Goal: Use online tool/utility: Utilize a website feature to perform a specific function

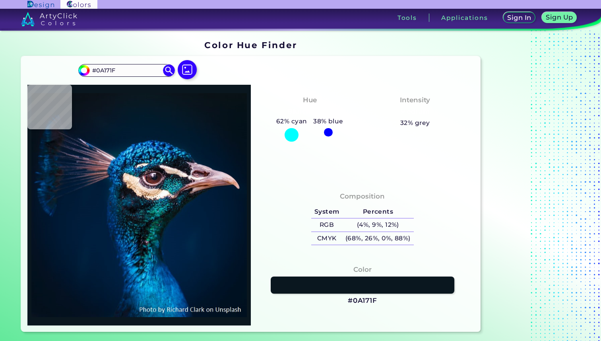
type input "#000000"
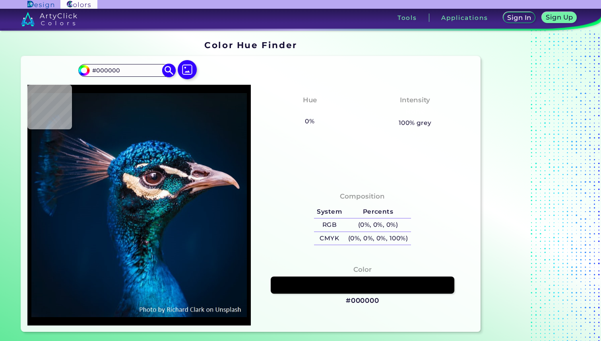
click at [126, 72] on input "#000000" at bounding box center [126, 70] width 74 height 11
type input "#"
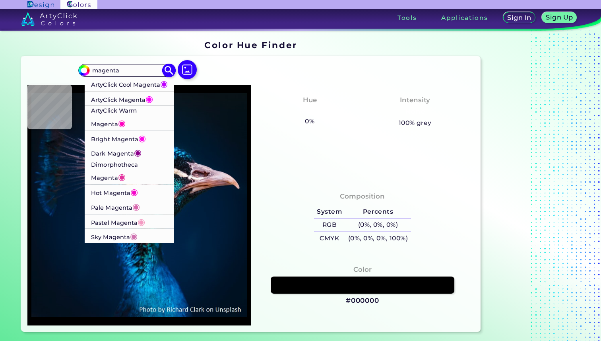
type input "magenta"
click at [136, 120] on p "ArtyClick Warm Magenta ◉" at bounding box center [129, 118] width 77 height 25
type input "#ff00bf"
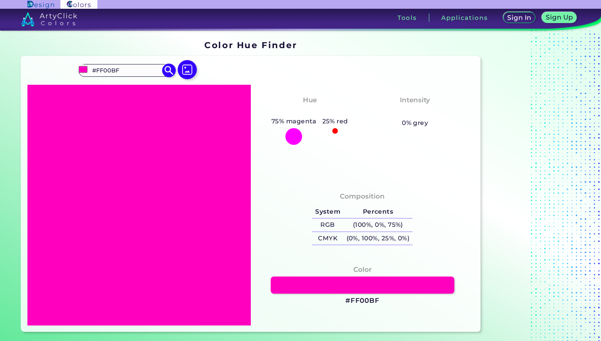
click at [132, 68] on input "#FF00BF" at bounding box center [126, 70] width 74 height 11
click at [128, 66] on input "#FF00BF" at bounding box center [126, 70] width 74 height 11
type input "#"
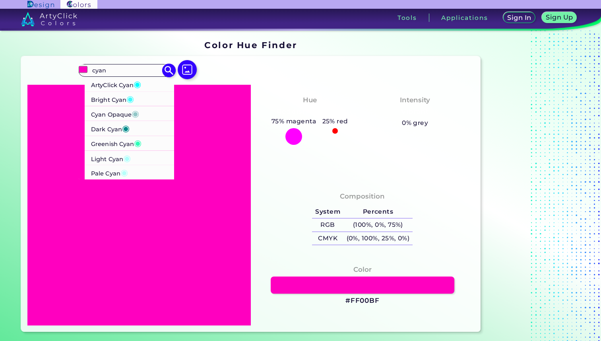
type input "cyan"
click at [102, 90] on p "ArtyClick Cyan ◉" at bounding box center [116, 84] width 50 height 15
type input "#00ffff"
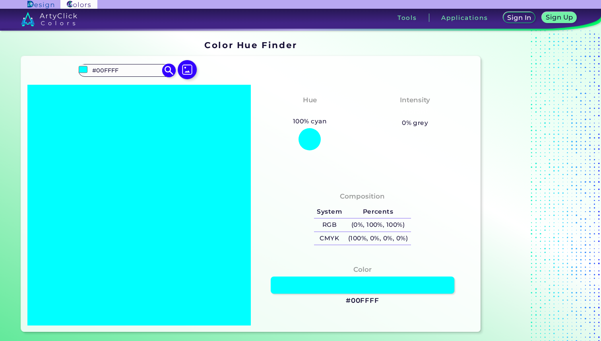
click at [113, 66] on input "#00FFFF" at bounding box center [126, 70] width 74 height 11
click at [118, 73] on input "#00FFFF" at bounding box center [126, 70] width 74 height 11
type input "#"
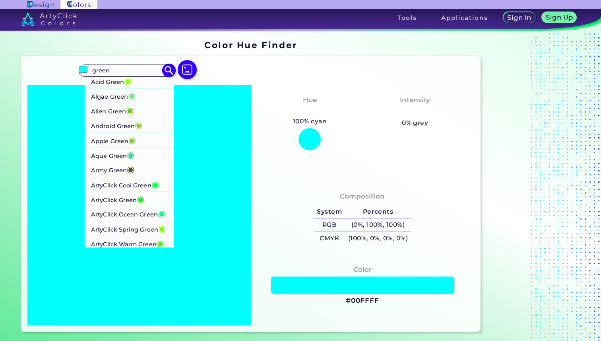
type input "green"
click at [140, 80] on li "Acid Green ◉" at bounding box center [130, 81] width 90 height 15
type input "#8ffe09"
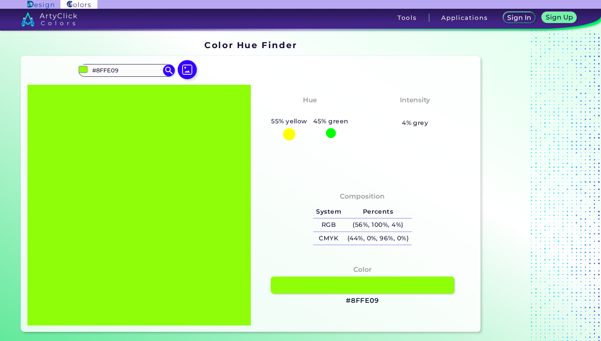
drag, startPoint x: 136, startPoint y: 67, endPoint x: 72, endPoint y: 67, distance: 63.6
click at [72, 67] on div "#8ffe09 #8FFE09 Acid Green ◉ Algae Green ◉ Alien Green ◉ Android Green ◉ Apple …" at bounding box center [250, 194] width 459 height 276
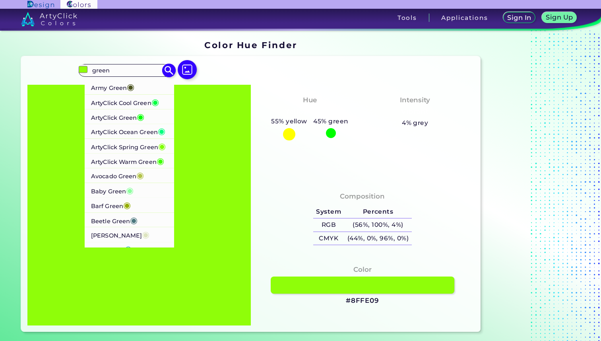
scroll to position [3, 0]
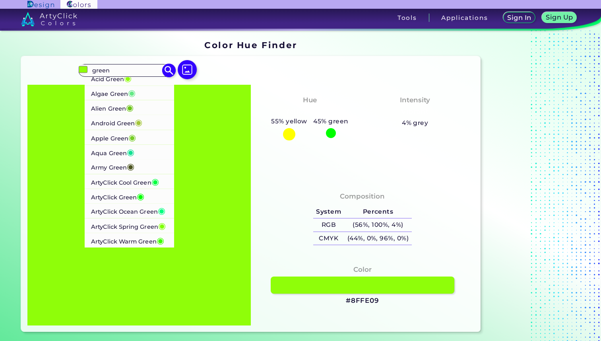
type input "green"
click at [142, 206] on p "ArtyClick Ocean Green ◉" at bounding box center [128, 210] width 74 height 15
type input "#00ff7f"
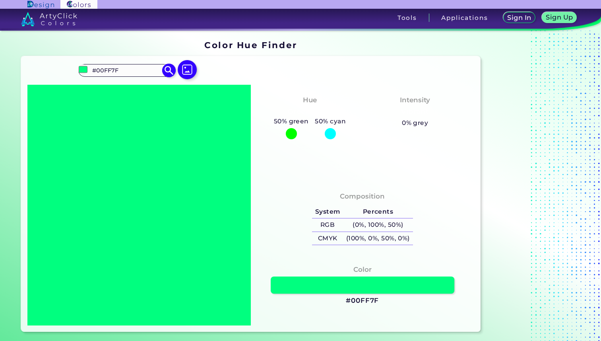
scroll to position [0, 0]
click at [126, 70] on input "#00FF7F" at bounding box center [126, 70] width 74 height 11
click at [132, 67] on input "#00FF7F" at bounding box center [126, 70] width 74 height 11
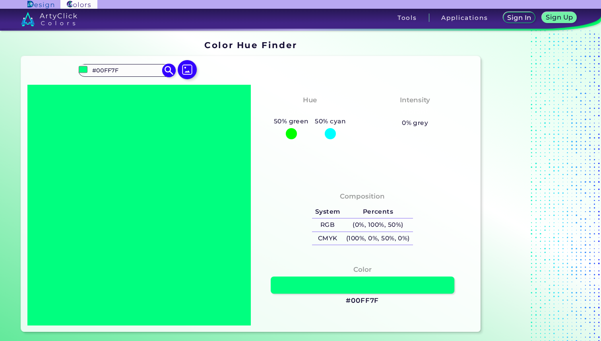
type input "#"
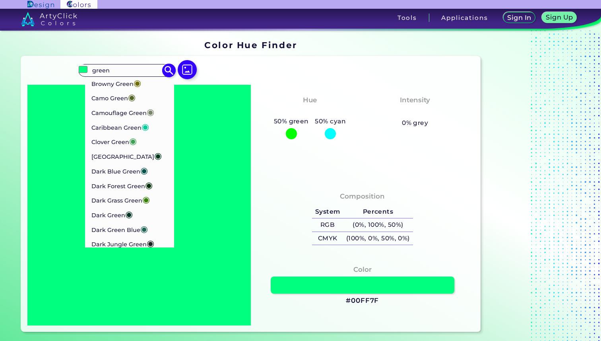
click at [113, 70] on input "green" at bounding box center [126, 70] width 74 height 11
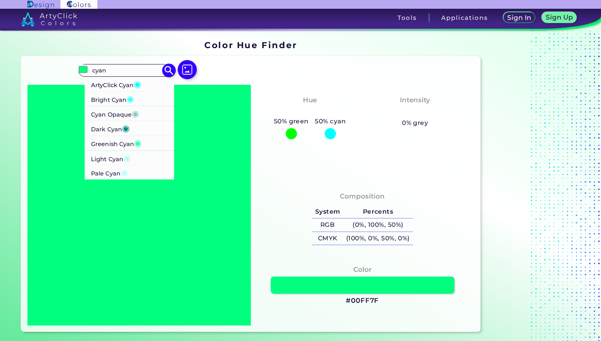
type input "cyan"
click at [116, 95] on p "Bright Cyan ◉" at bounding box center [112, 98] width 43 height 15
type input "#41fdfe"
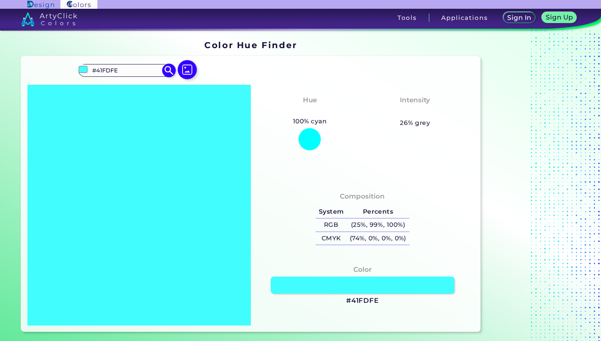
click at [116, 68] on input "#41FDFE" at bounding box center [126, 70] width 74 height 11
click at [136, 72] on input "#41FDFE" at bounding box center [126, 70] width 74 height 11
type input "#"
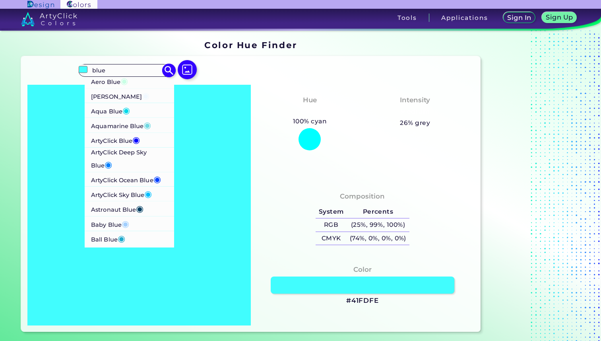
type input "blue"
click at [139, 158] on p "ArtyClick Deep Sky Blue ◉" at bounding box center [129, 159] width 77 height 25
type input "#007fff"
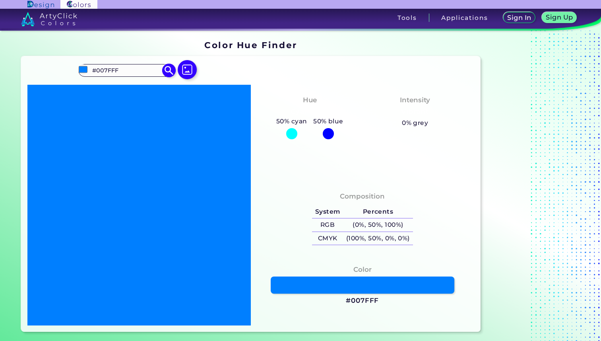
click at [134, 67] on input "#007FFF" at bounding box center [126, 70] width 74 height 11
click at [147, 68] on input "#007FFF" at bounding box center [126, 70] width 74 height 11
type input "#"
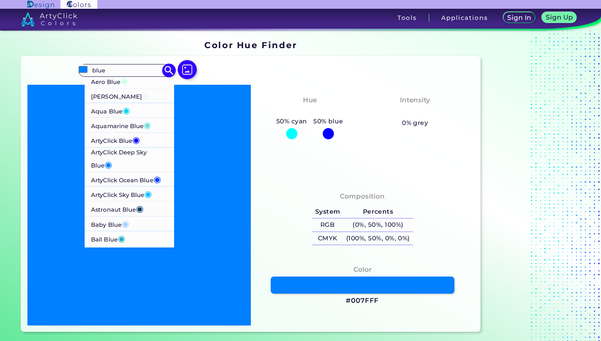
type input "blue"
click at [136, 139] on span "◉" at bounding box center [136, 139] width 8 height 10
type input "#0000ff"
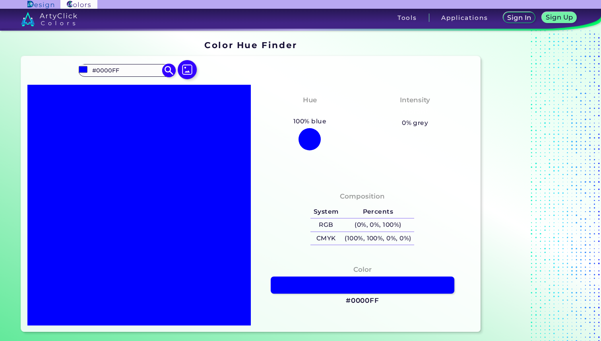
click at [130, 74] on input "#0000FF" at bounding box center [126, 70] width 74 height 11
click at [138, 75] on input "#0000FF" at bounding box center [126, 70] width 74 height 11
click at [138, 74] on input "#0000FF" at bounding box center [126, 70] width 74 height 11
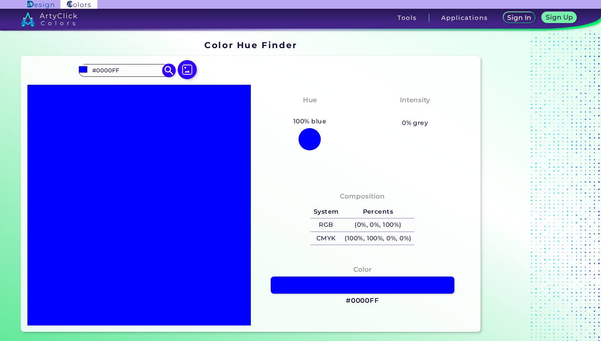
type input "#"
type input "g"
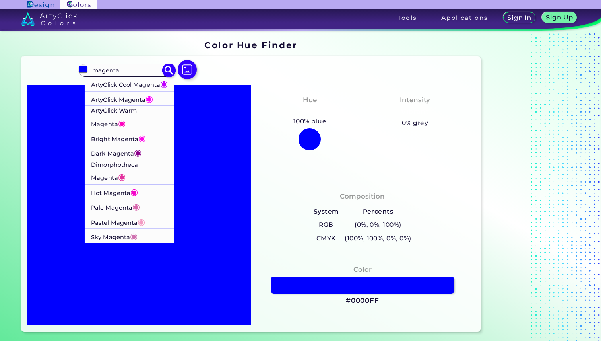
type input "magenta"
click at [135, 88] on p "ArtyClick Cool Magenta ◉" at bounding box center [129, 83] width 77 height 15
type input "#bf00ff"
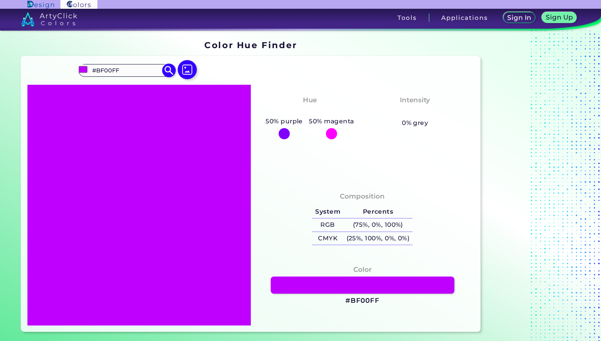
click at [140, 68] on input "#BF00FF" at bounding box center [126, 70] width 74 height 11
click at [127, 72] on input "#BF00FF" at bounding box center [126, 70] width 74 height 11
type input "#"
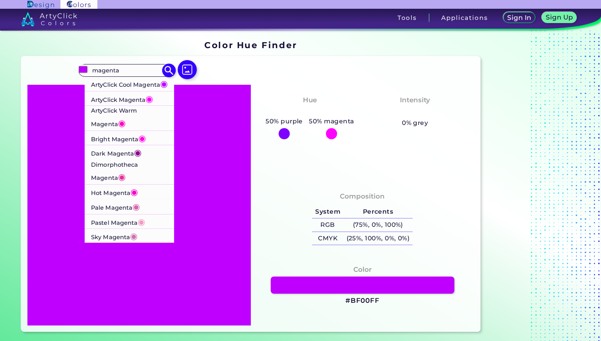
type input "magenta"
click at [141, 105] on p "ArtyClick Magenta ◉" at bounding box center [122, 98] width 62 height 15
type input "#ff00ff"
type input "#FF00FF"
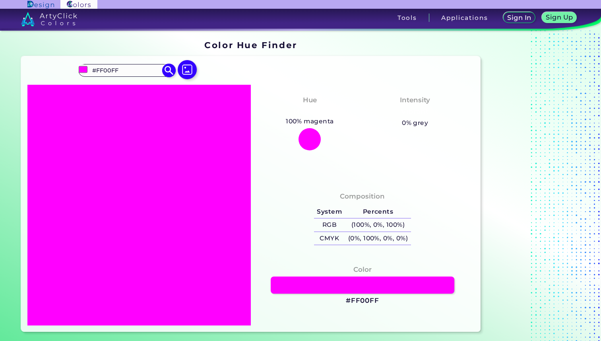
click at [133, 68] on input "#FF00FF" at bounding box center [126, 70] width 74 height 11
